Goal: Task Accomplishment & Management: Manage account settings

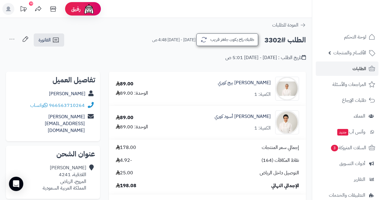
click at [228, 42] on button "طلبك راح يكون جاهز قريب" at bounding box center [228, 39] width 62 height 13
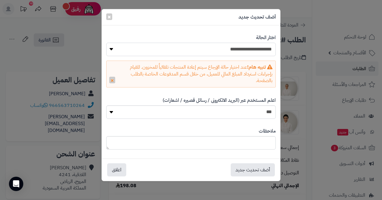
select select "*"
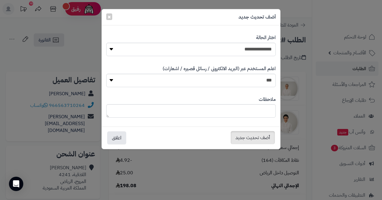
click at [249, 137] on button "أضف تحديث جديد" at bounding box center [253, 137] width 44 height 13
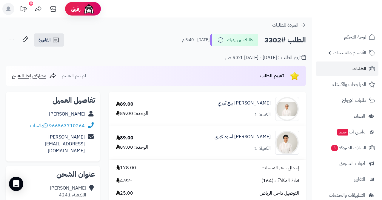
click at [341, 68] on link "الطلبات" at bounding box center [347, 69] width 63 height 14
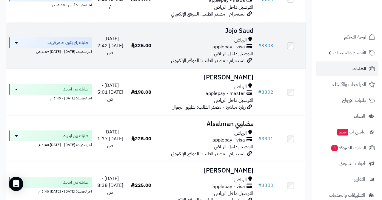
scroll to position [162, 0]
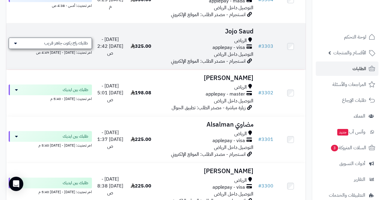
click at [51, 40] on span "طلبك راح يكون جاهز قريب" at bounding box center [66, 43] width 44 height 6
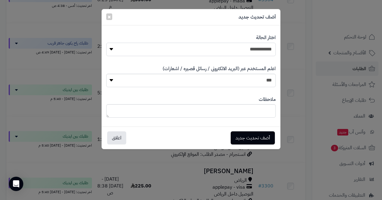
select select "*"
click at [245, 139] on button "أضف تحديث جديد" at bounding box center [253, 137] width 44 height 13
